Goal: Information Seeking & Learning: Learn about a topic

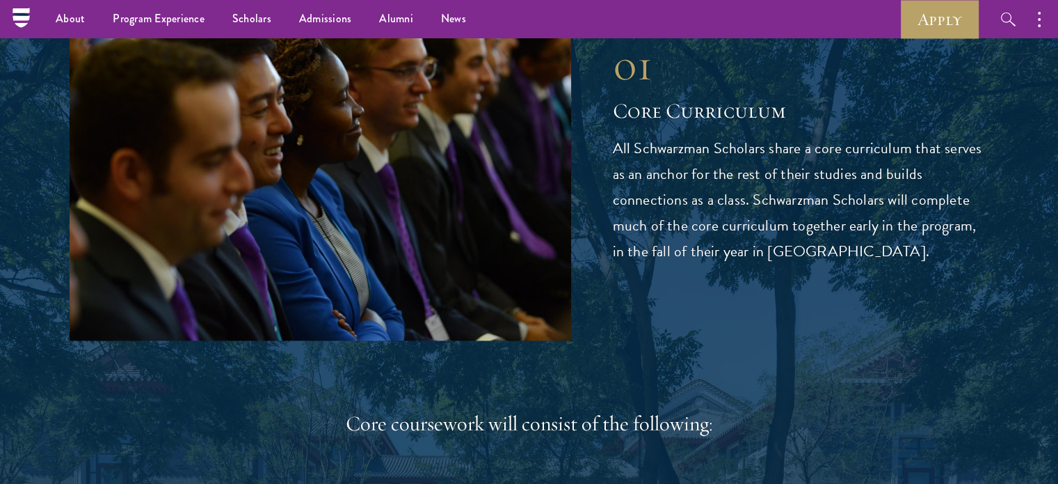
scroll to position [1628, 0]
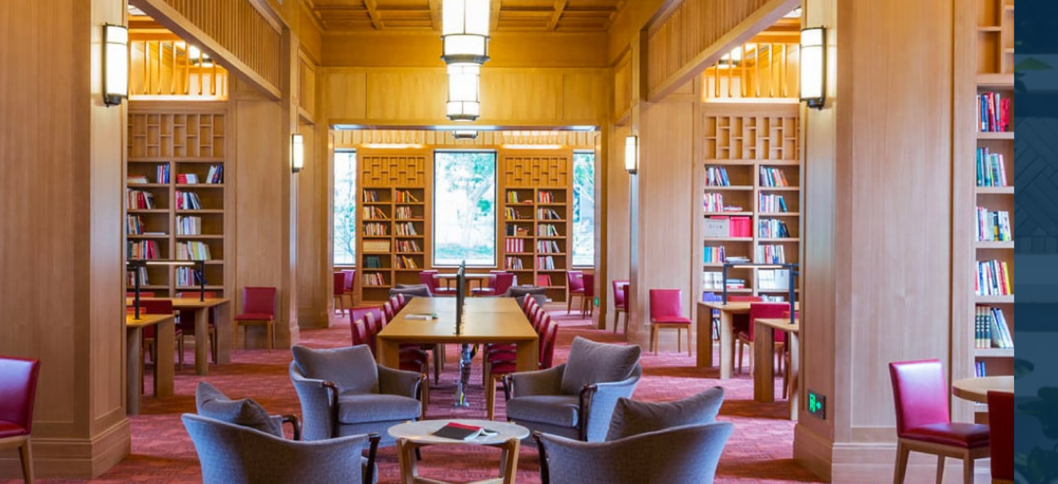
scroll to position [2022, 0]
